Goal: Information Seeking & Learning: Learn about a topic

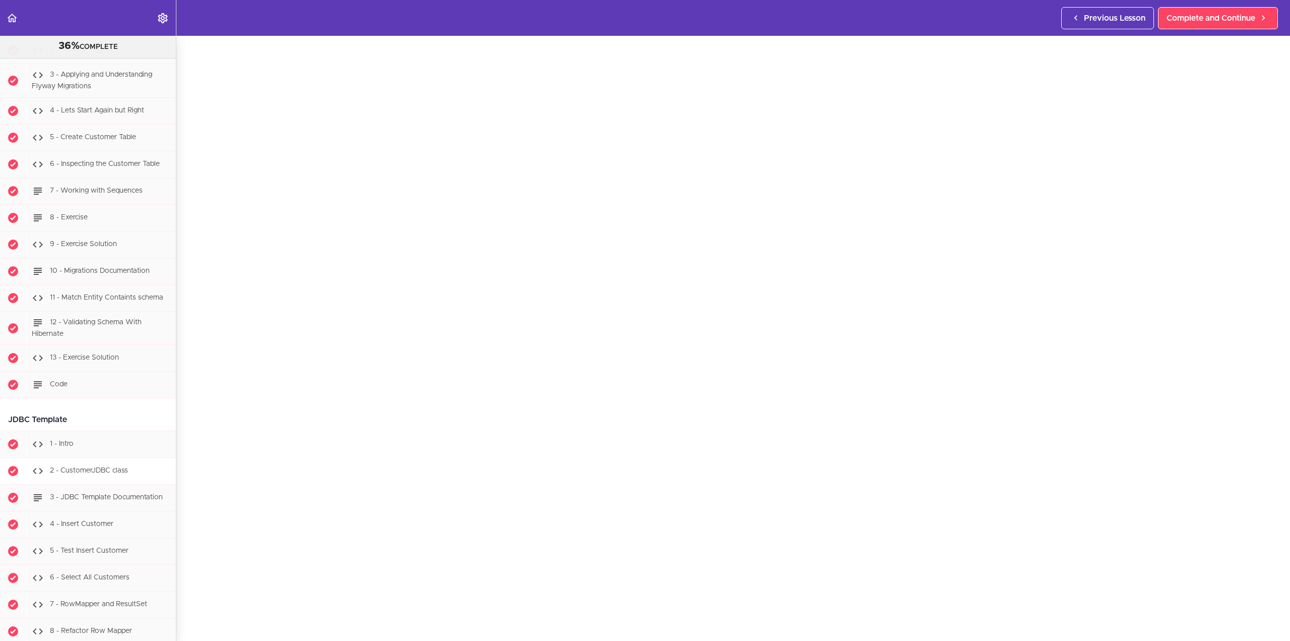
scroll to position [3822, 0]
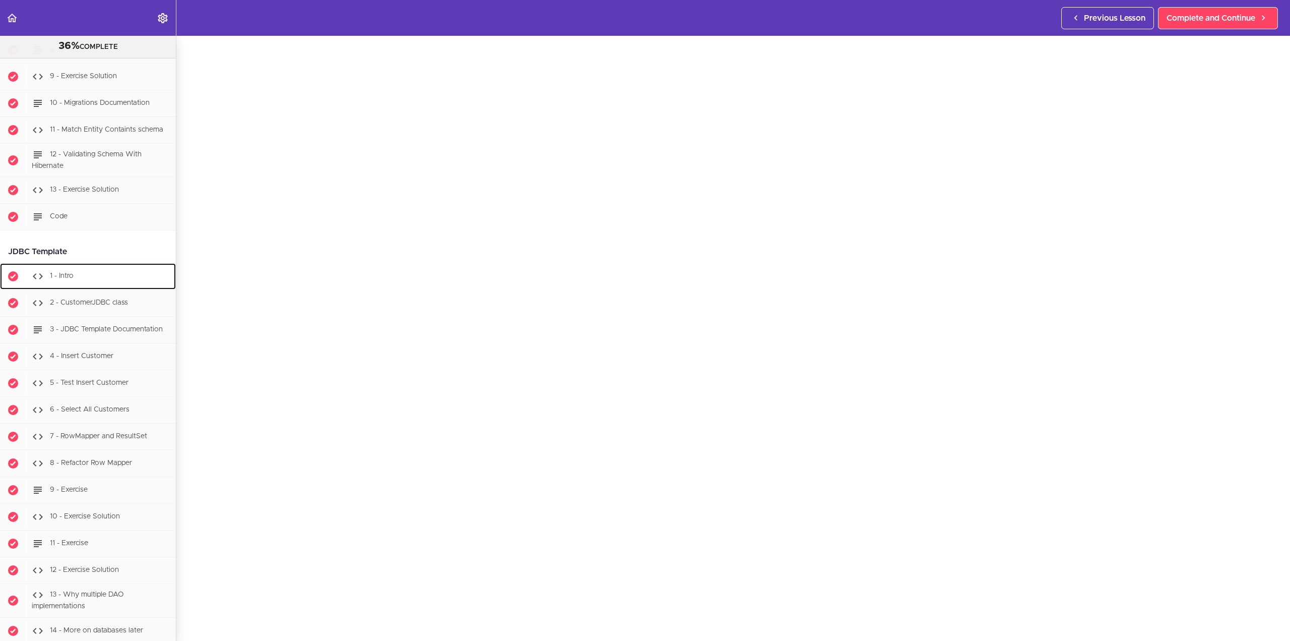
click at [122, 287] on div "1 - Intro" at bounding box center [101, 276] width 150 height 22
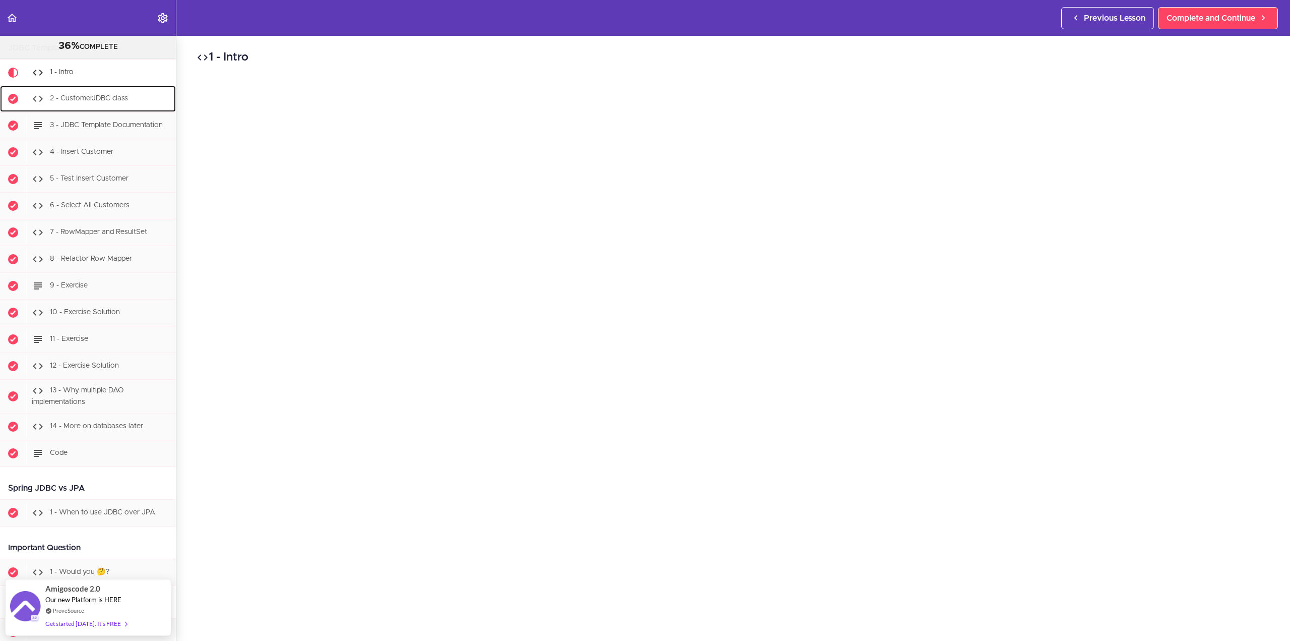
click at [130, 110] on div "2 - CustomerJDBC class" at bounding box center [101, 99] width 150 height 22
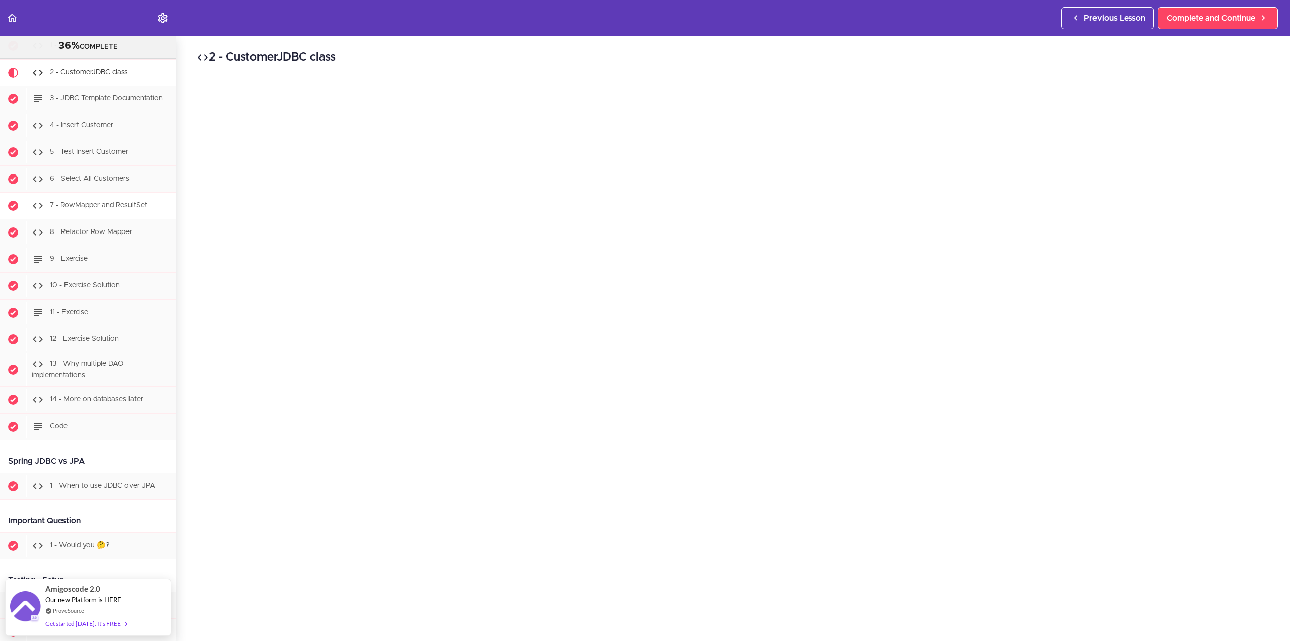
scroll to position [3885, 0]
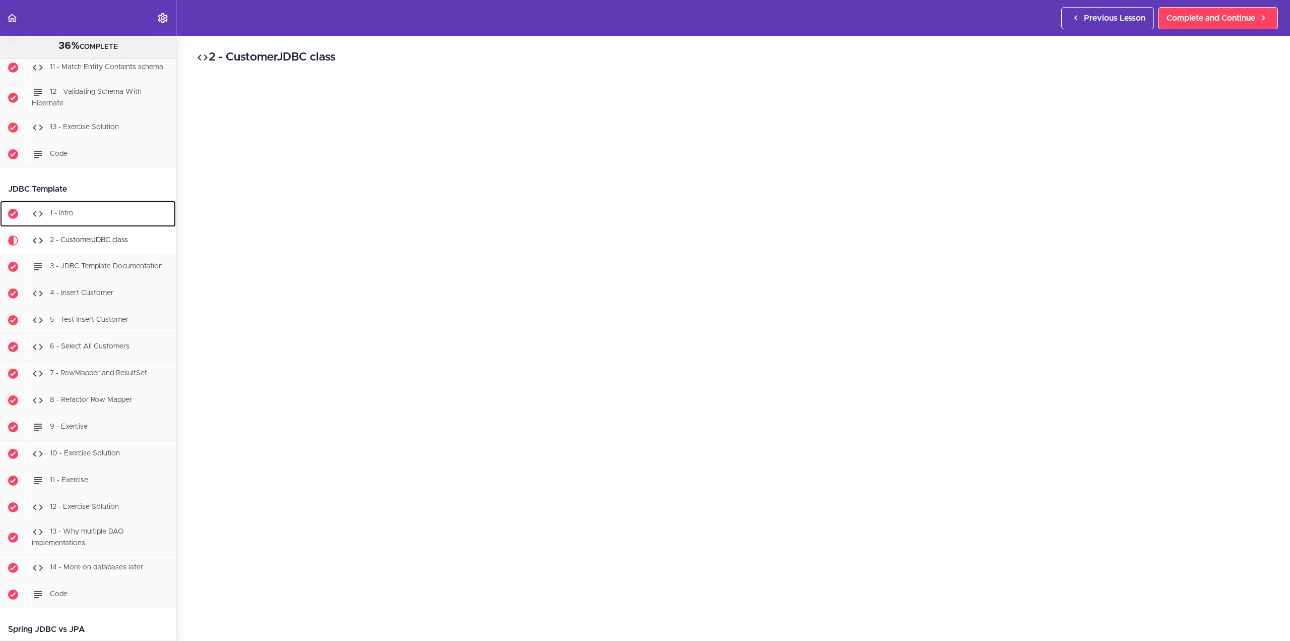
click at [87, 225] on div "1 - Intro" at bounding box center [101, 214] width 150 height 22
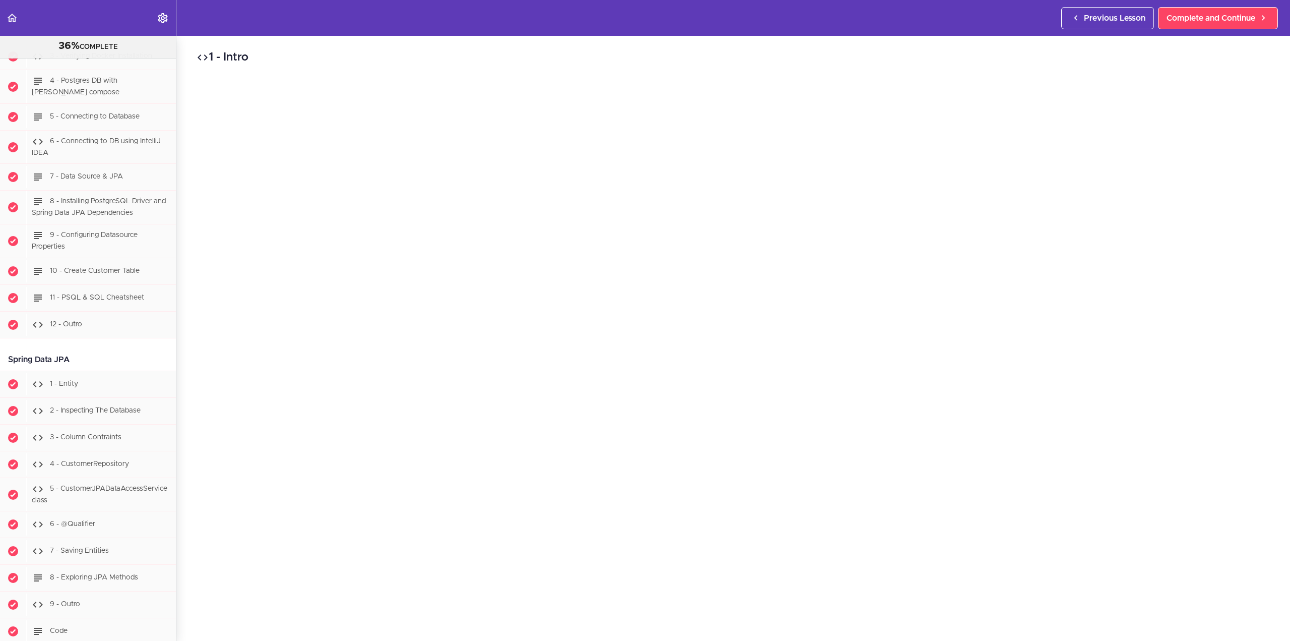
scroll to position [2178, 0]
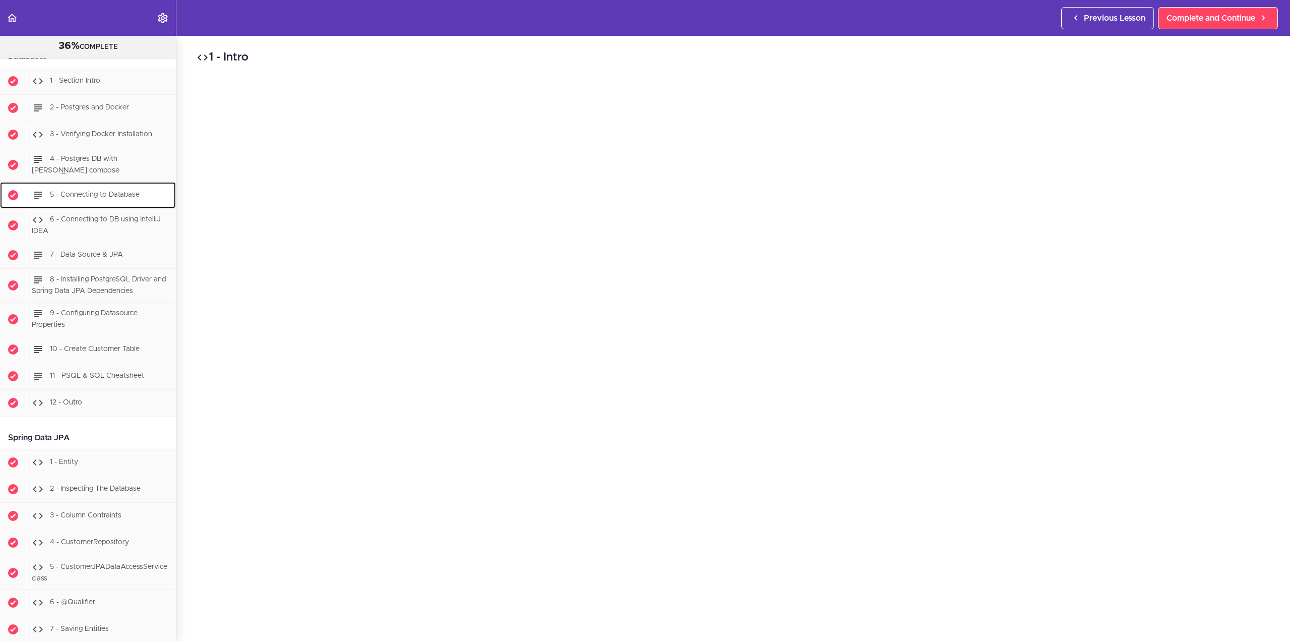
click at [129, 198] on span "5 - Connecting to Database" at bounding box center [95, 194] width 90 height 7
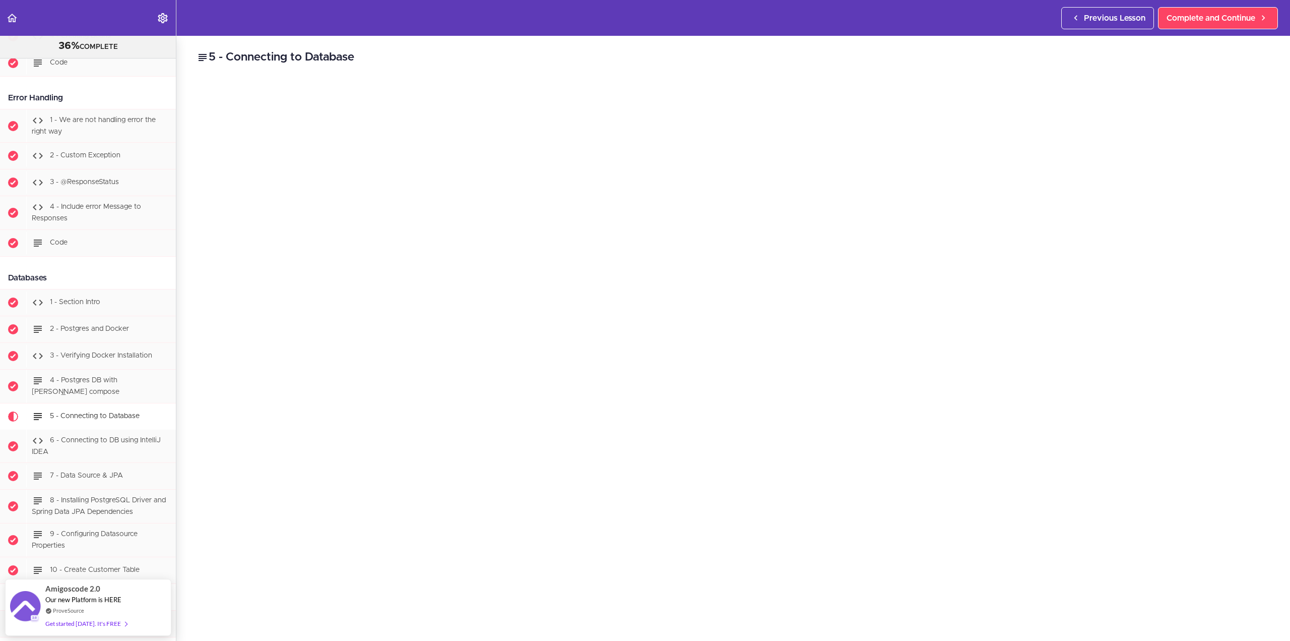
scroll to position [2125, 0]
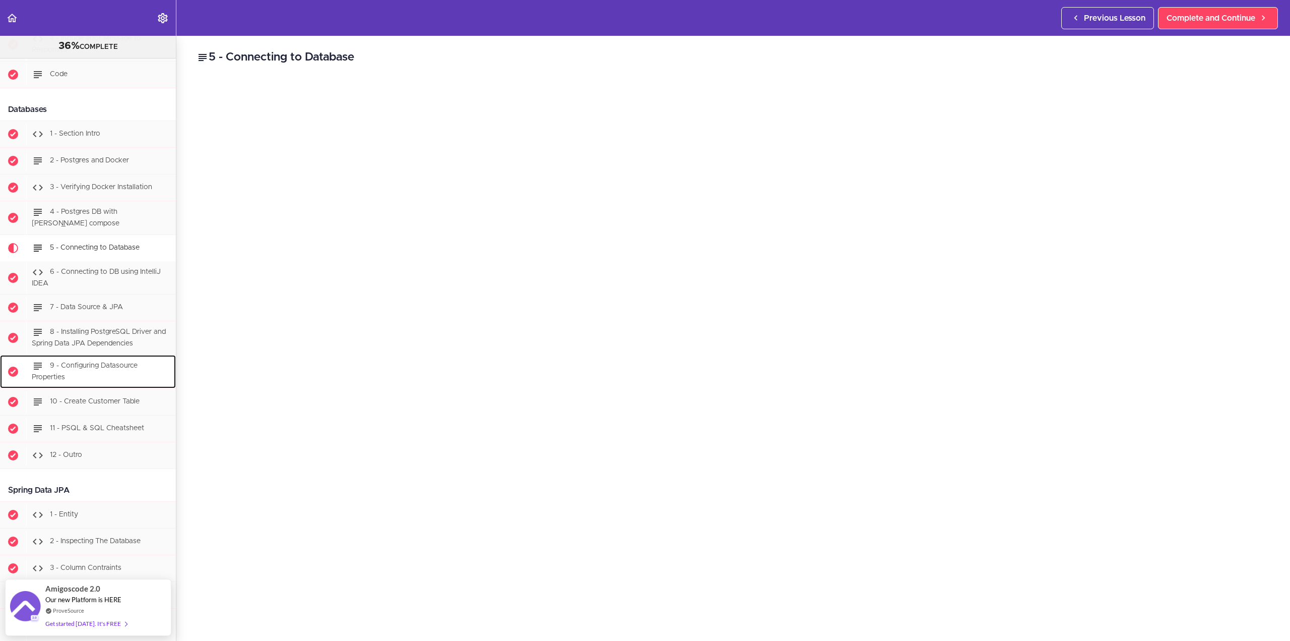
click at [102, 372] on span "9 - Configuring Datasource Properties" at bounding box center [85, 371] width 106 height 19
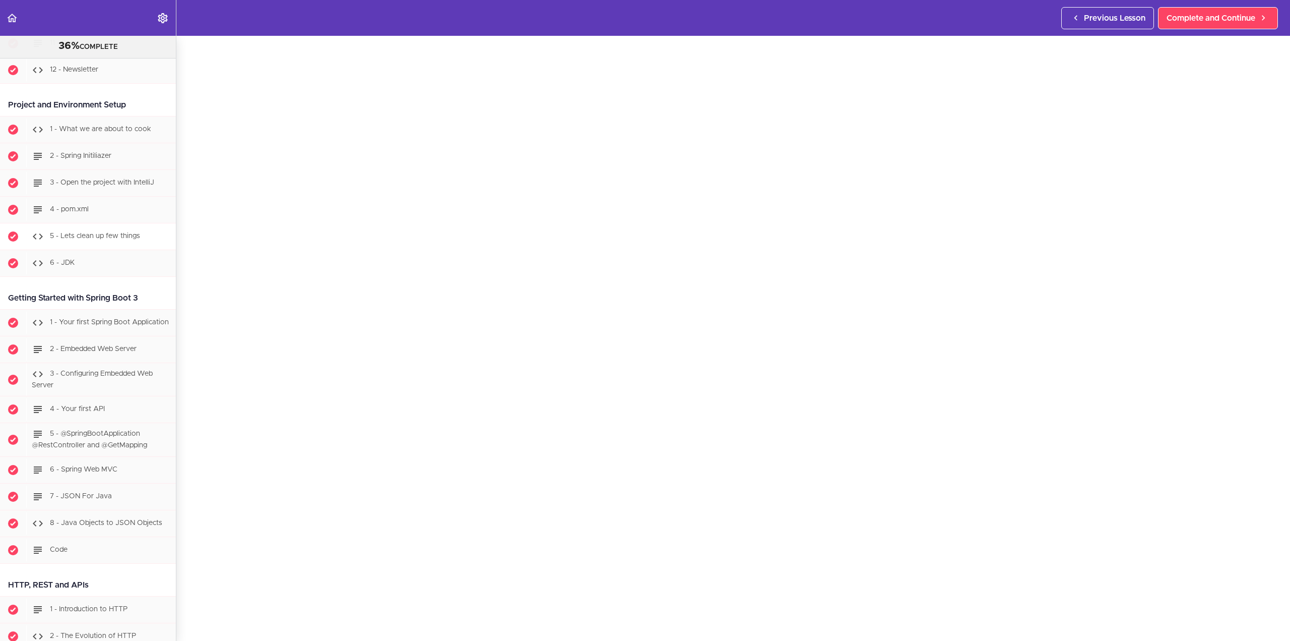
scroll to position [672, 0]
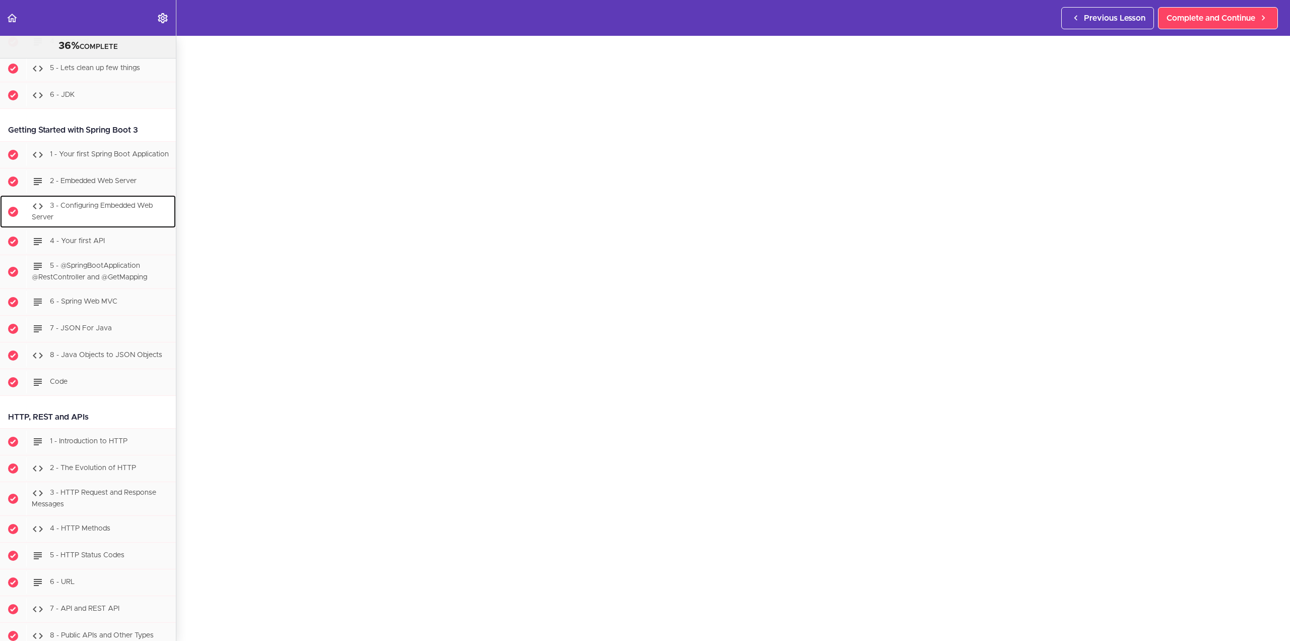
click at [119, 220] on div "3 - Configuring Embedded Web Server" at bounding box center [101, 211] width 150 height 33
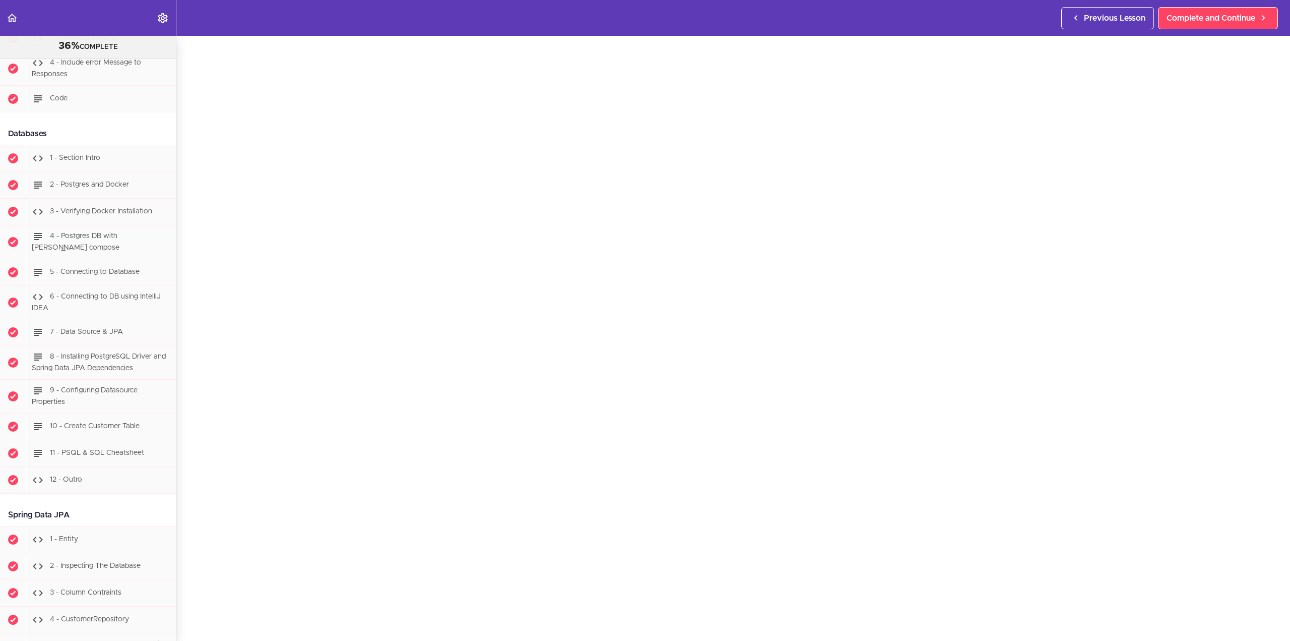
scroll to position [2144, 0]
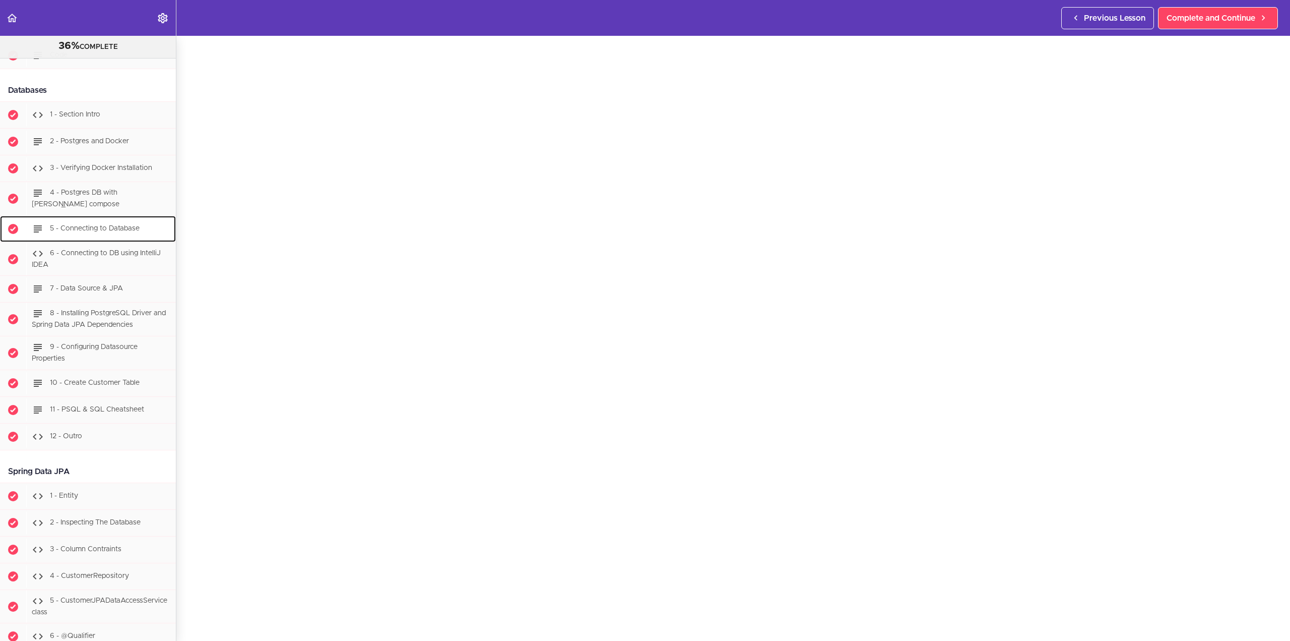
click at [125, 230] on div "5 - Connecting to Database" at bounding box center [101, 229] width 150 height 22
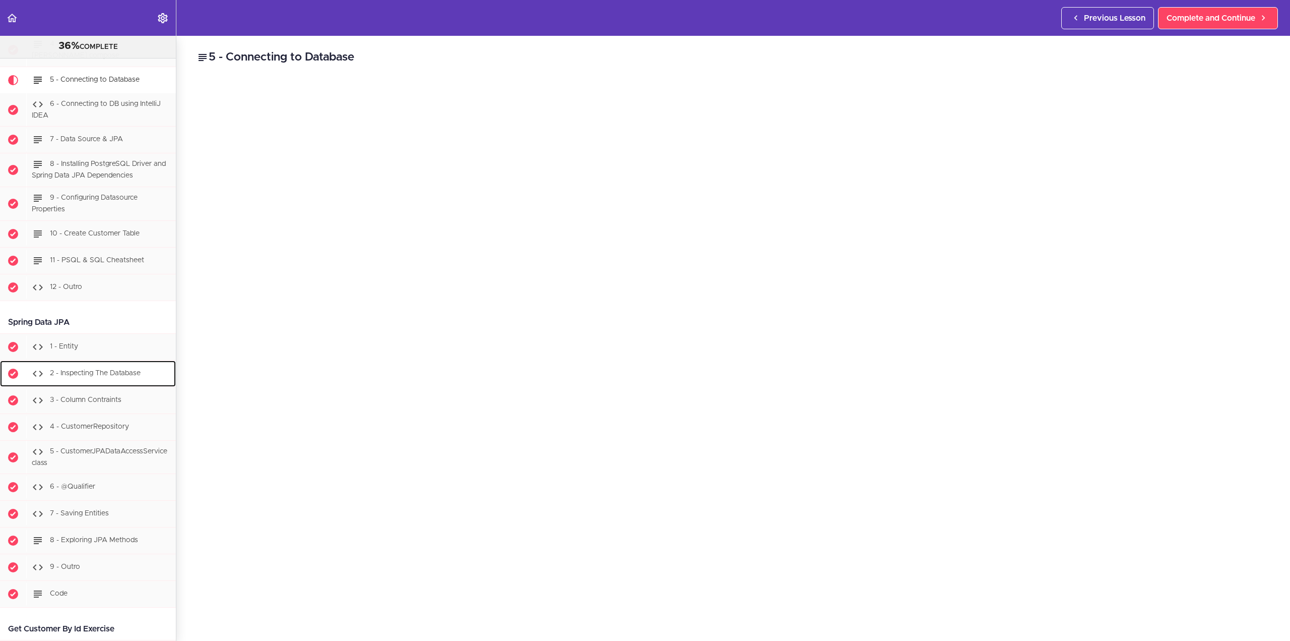
click at [127, 377] on span "2 - Inspecting The Database" at bounding box center [95, 372] width 91 height 7
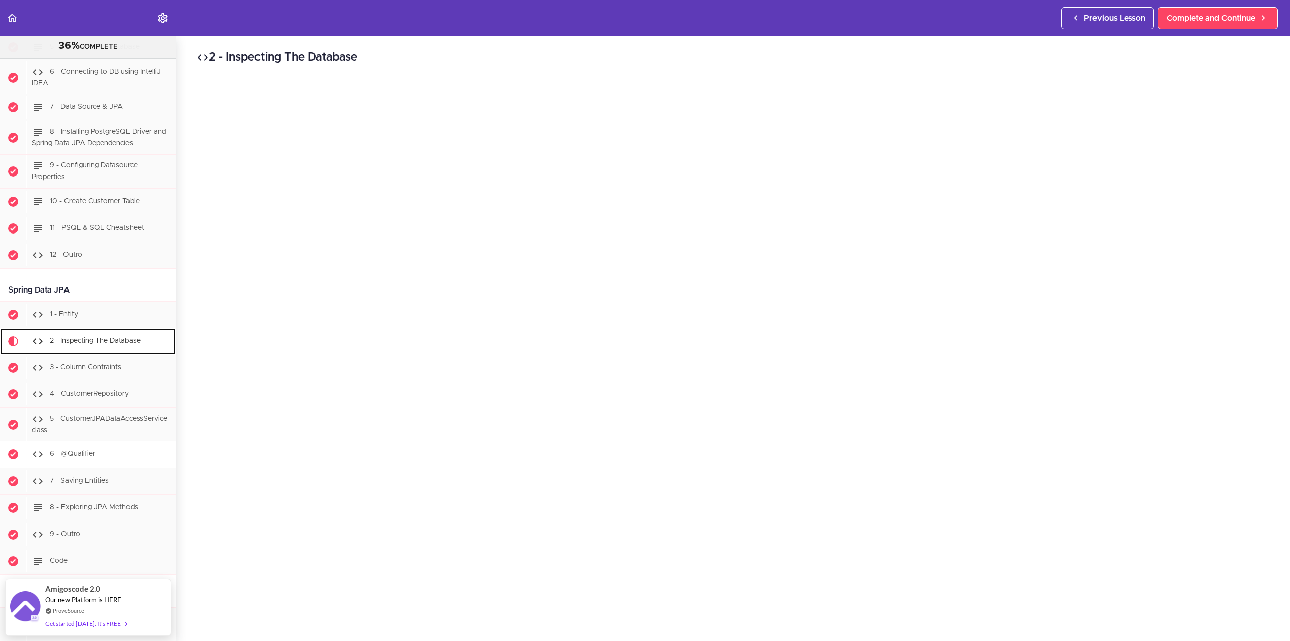
scroll to position [2251, 0]
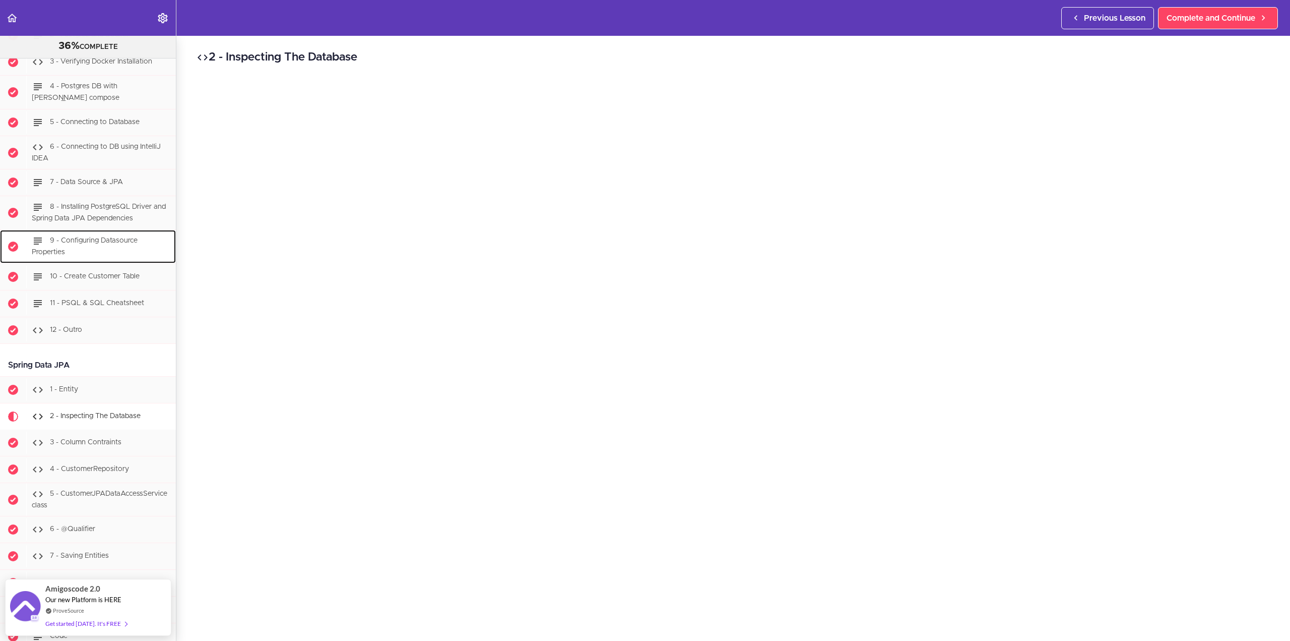
click at [133, 248] on span "9 - Configuring Datasource Properties" at bounding box center [85, 246] width 106 height 19
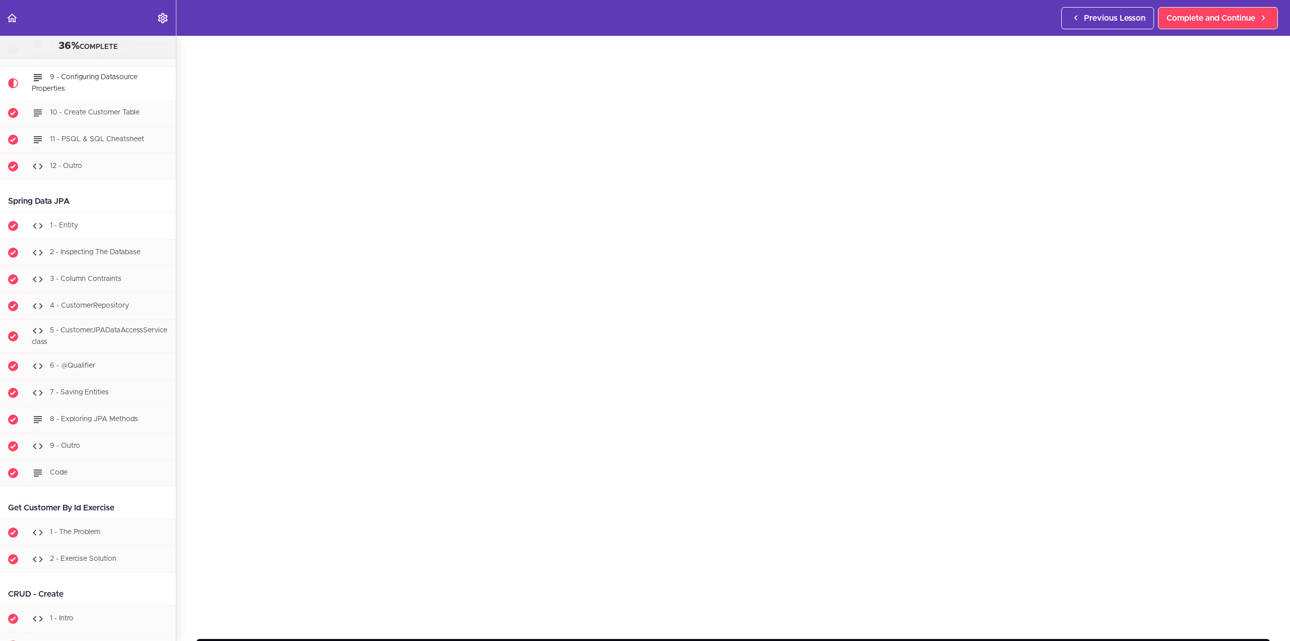
scroll to position [2246, 0]
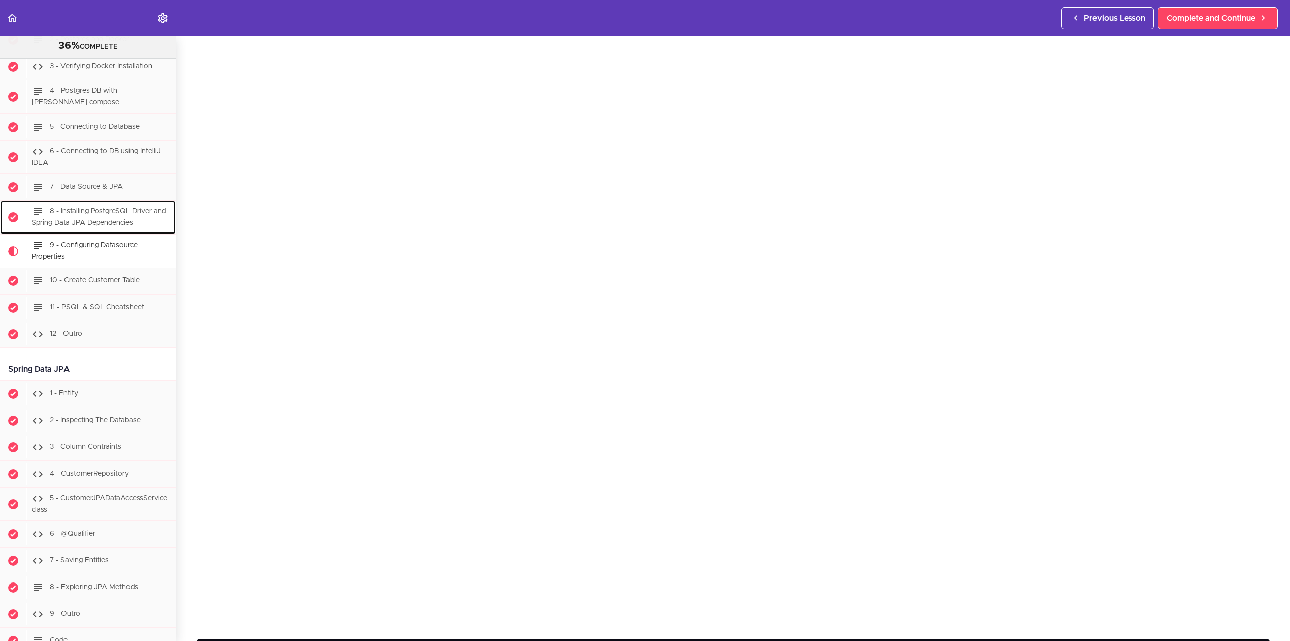
click at [106, 221] on span "8 - Installing PostgreSQL Driver and Spring Data JPA Dependencies" at bounding box center [99, 217] width 134 height 19
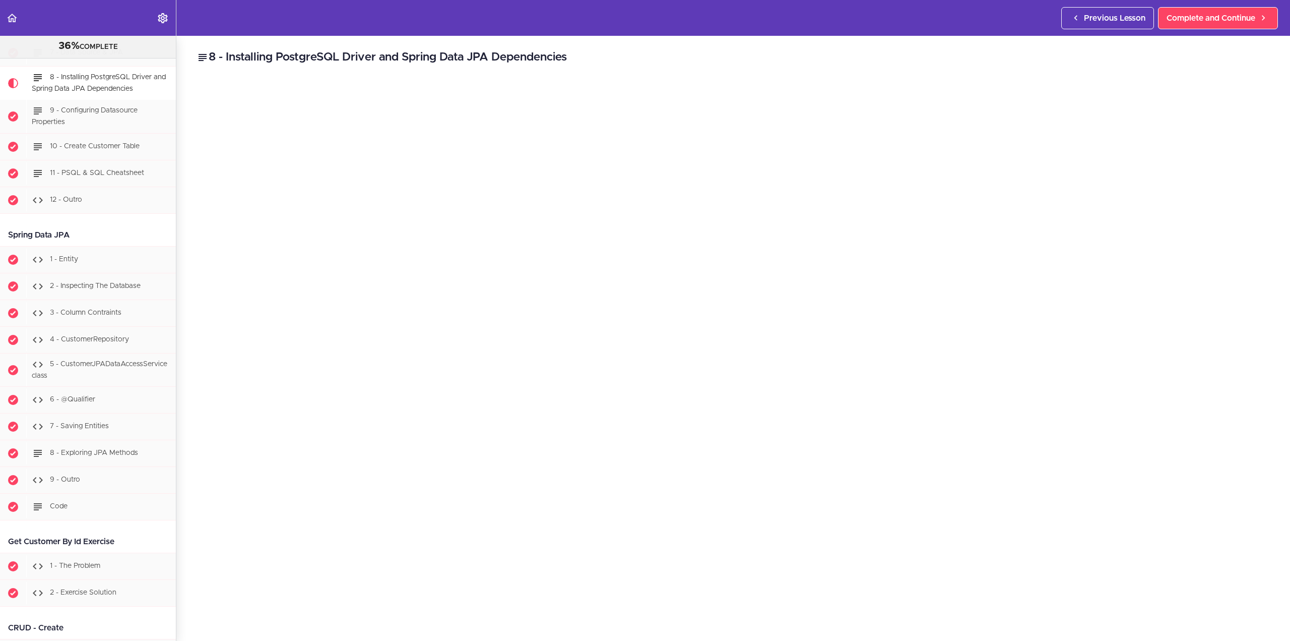
scroll to position [168, 0]
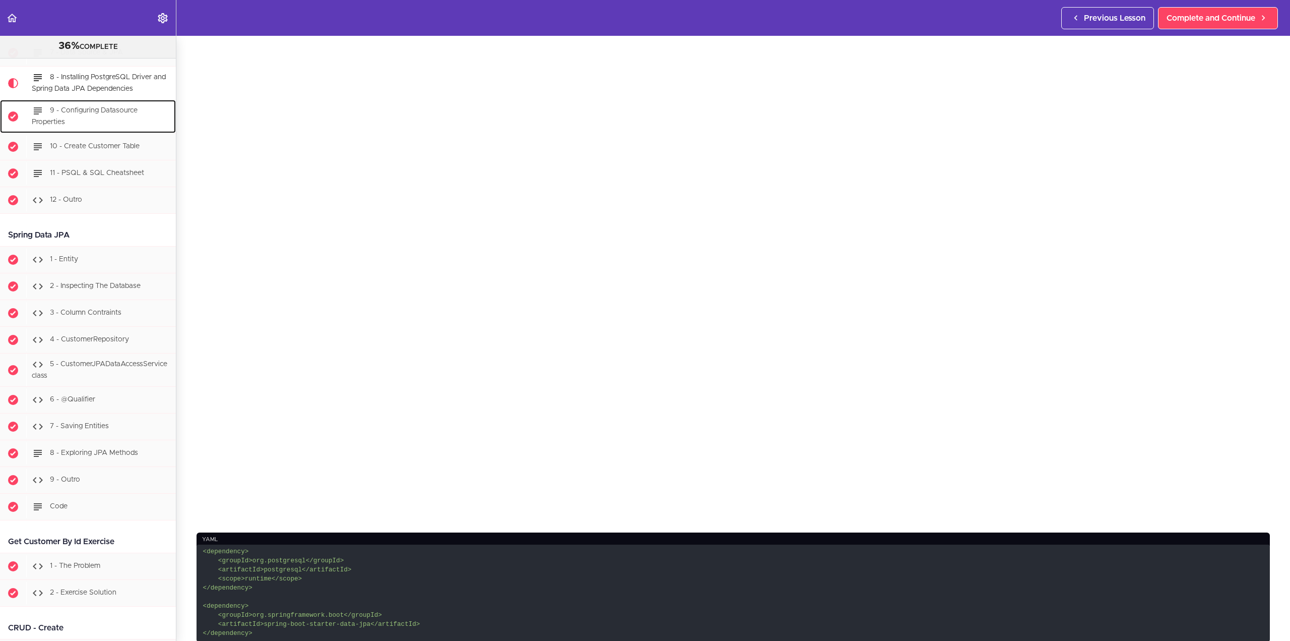
click at [124, 124] on div "9 - Configuring Datasource Properties" at bounding box center [101, 116] width 150 height 33
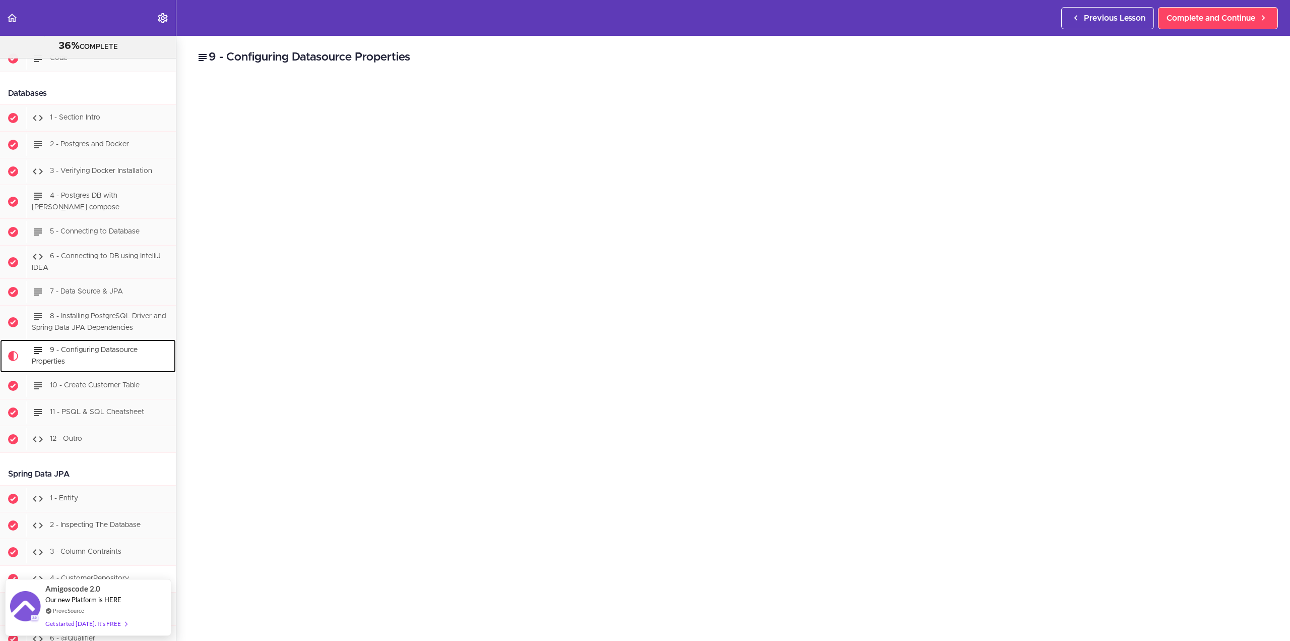
scroll to position [2078, 0]
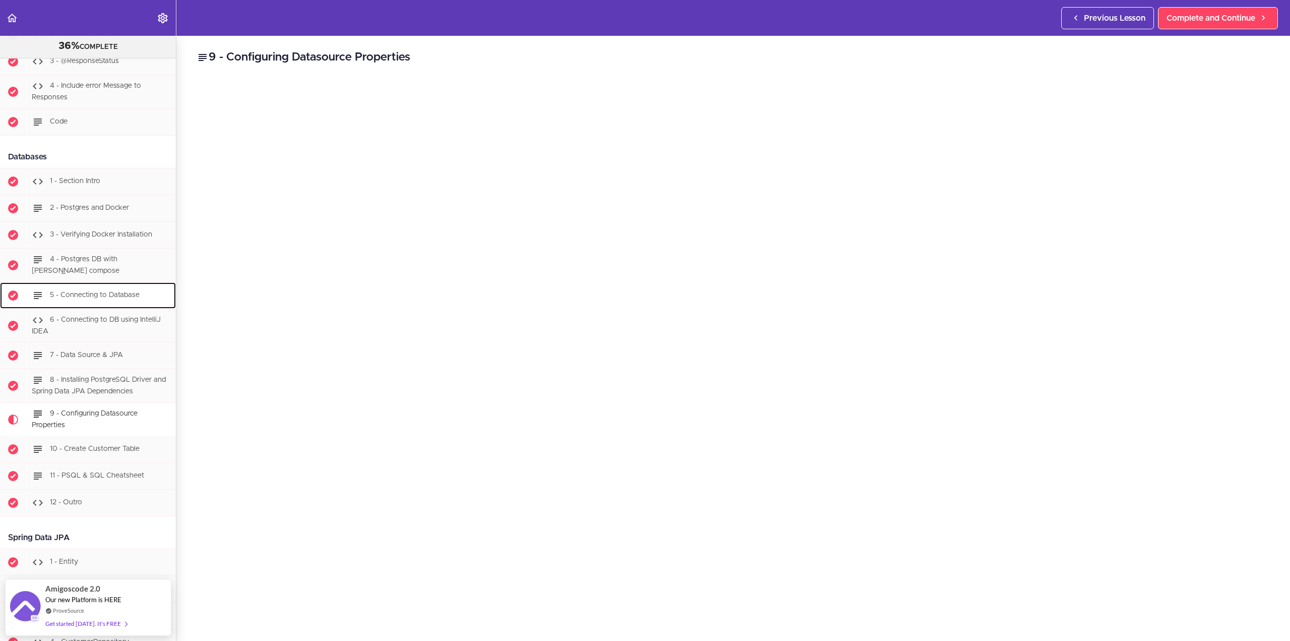
click at [117, 298] on span "5 - Connecting to Database" at bounding box center [95, 294] width 90 height 7
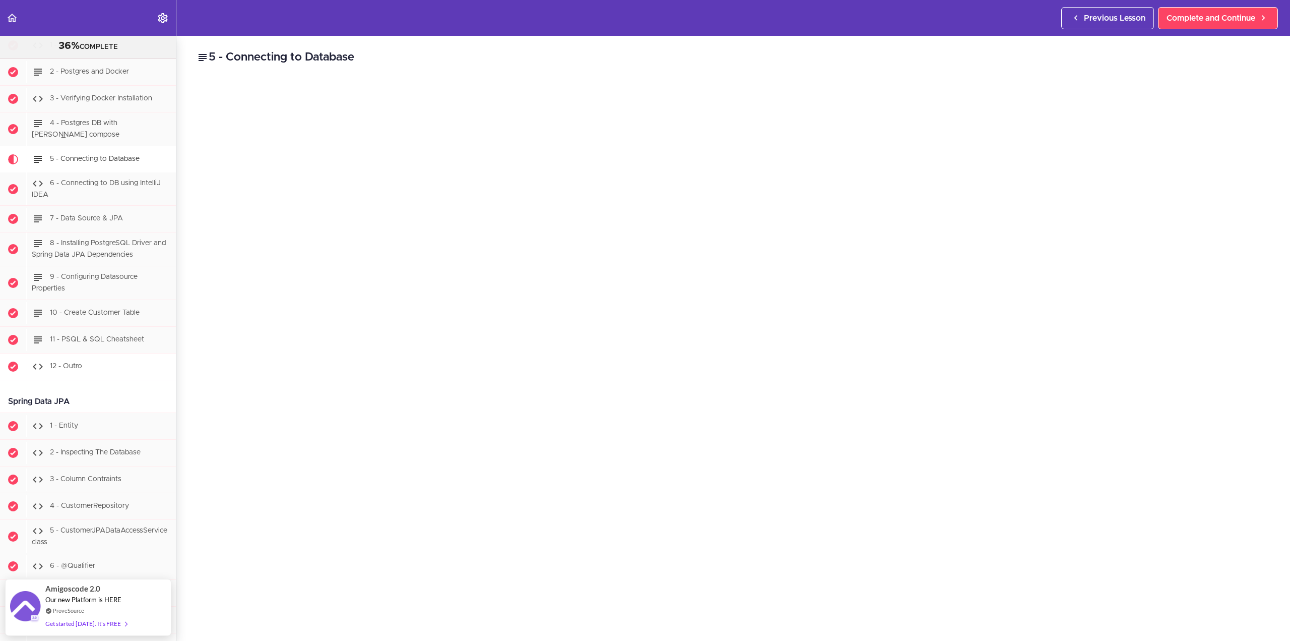
scroll to position [2125, 0]
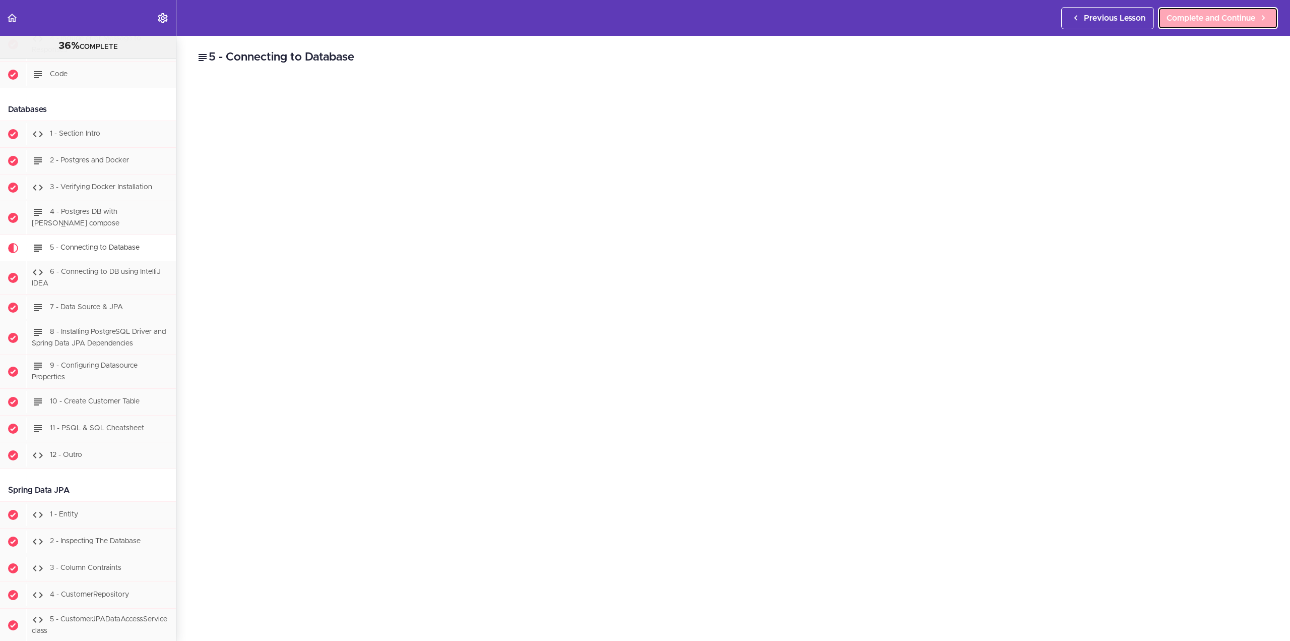
click at [1229, 23] on span "Complete and Continue" at bounding box center [1211, 18] width 89 height 12
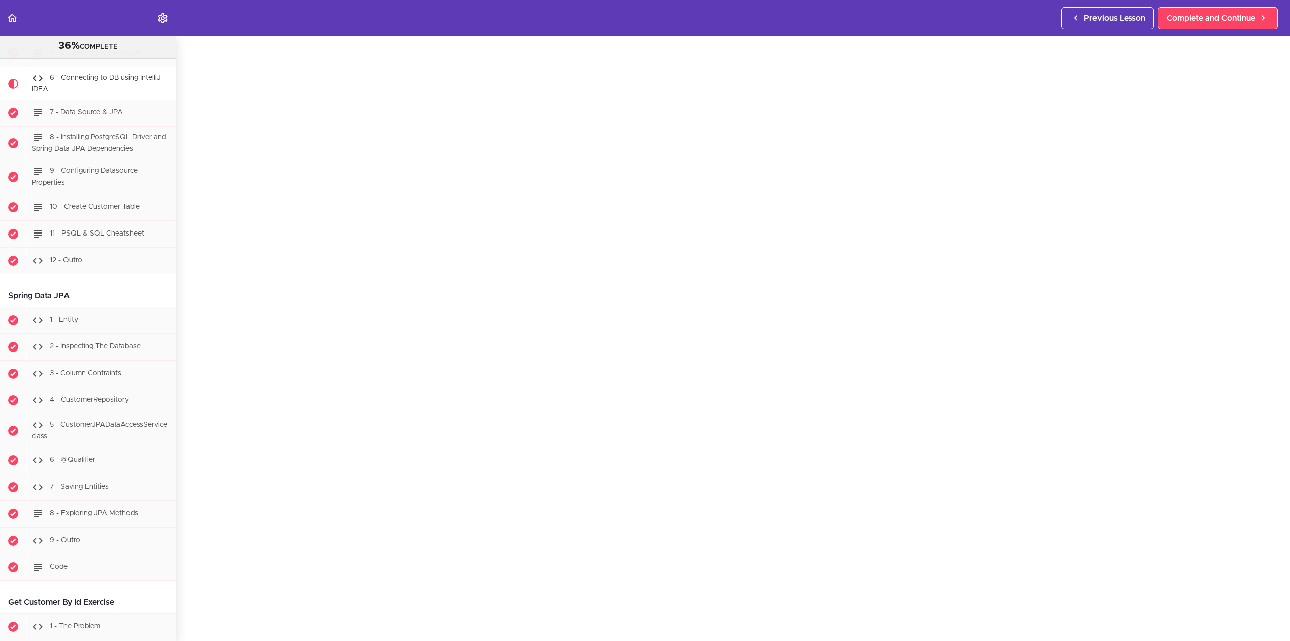
scroll to position [53, 0]
click at [1222, 18] on span "Complete and Continue" at bounding box center [1211, 18] width 89 height 12
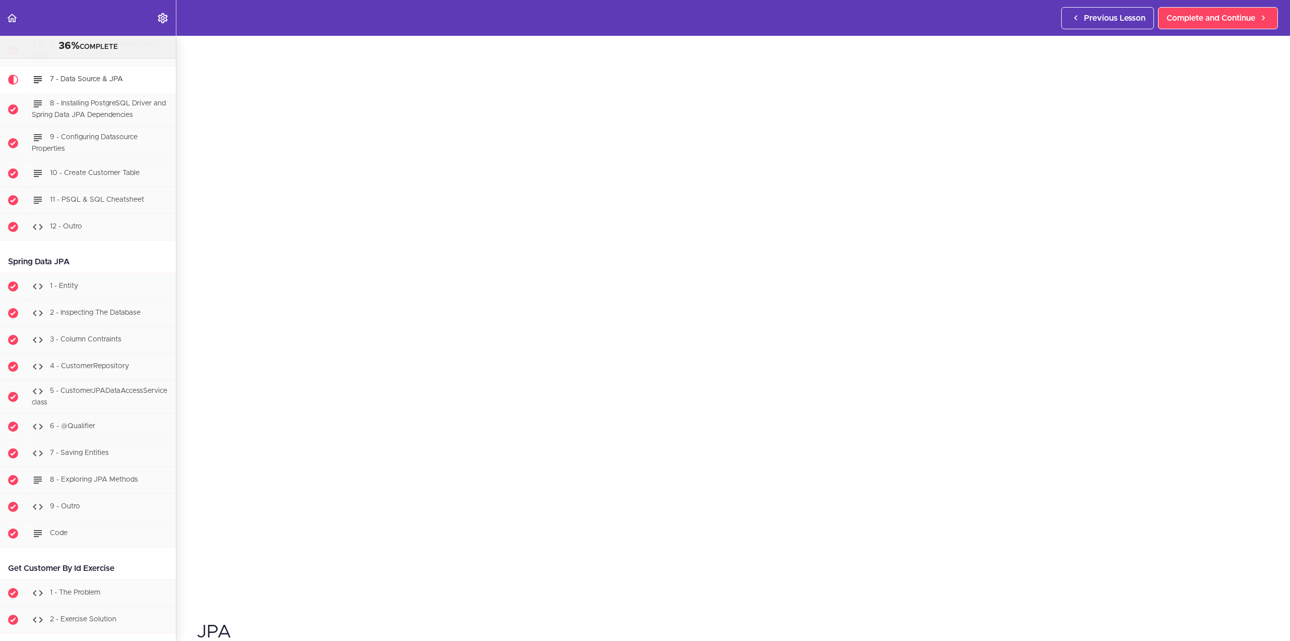
scroll to position [96, 0]
click at [1210, 19] on span "Complete and Continue" at bounding box center [1211, 18] width 89 height 12
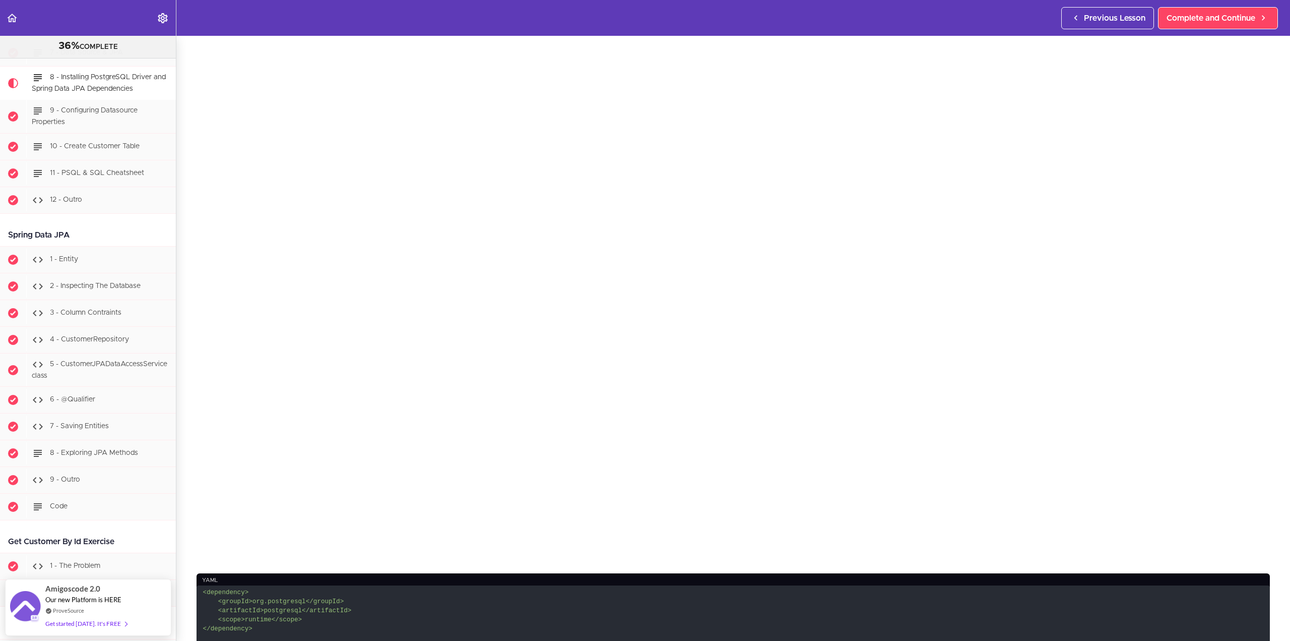
scroll to position [168, 0]
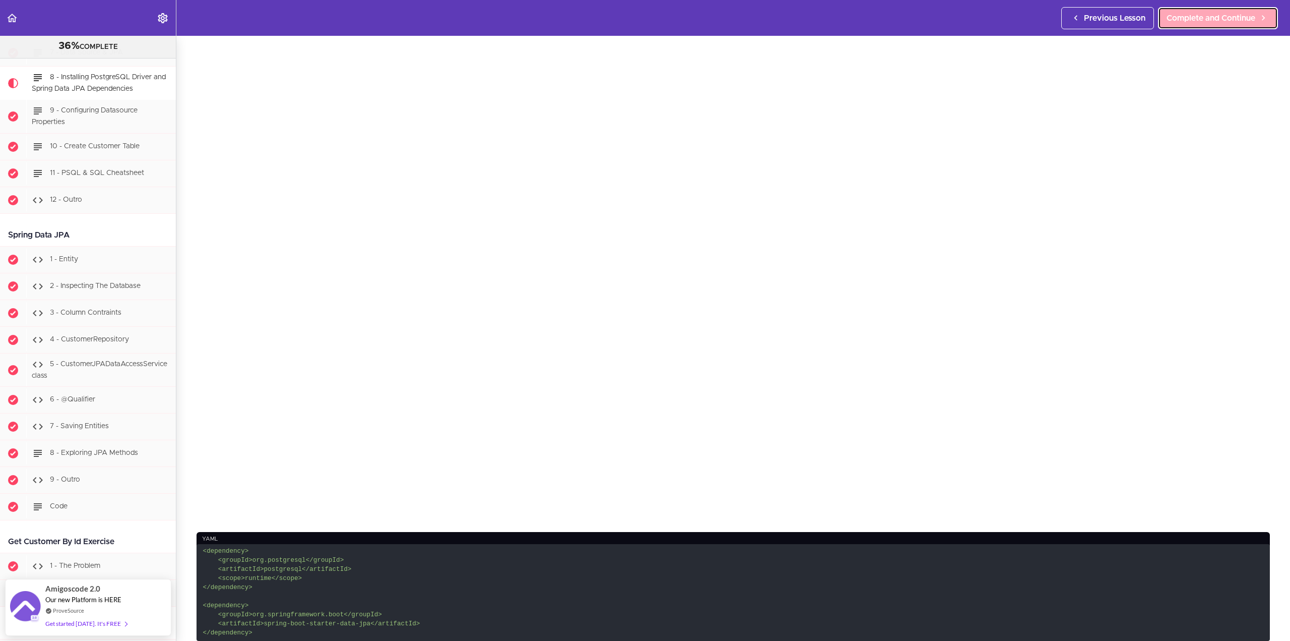
click at [1203, 18] on span "Complete and Continue" at bounding box center [1211, 18] width 89 height 12
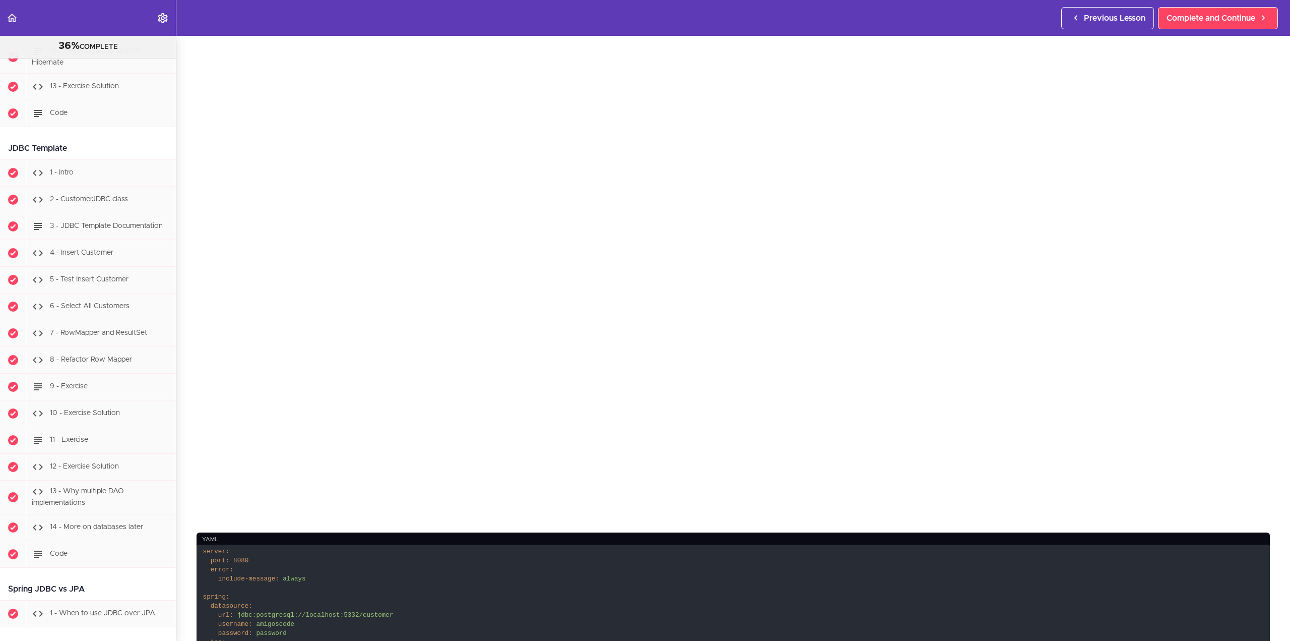
scroll to position [3926, 0]
click at [90, 204] on div "2 - CustomerJDBC class" at bounding box center [101, 199] width 150 height 22
